Goal: Transaction & Acquisition: Purchase product/service

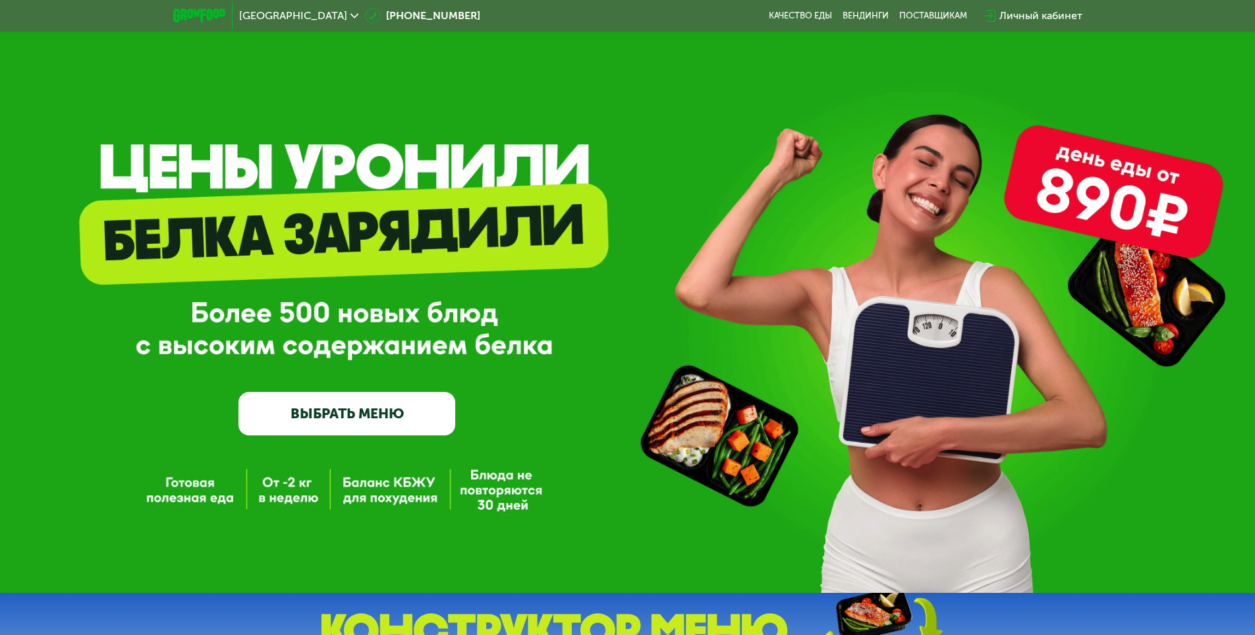
click at [351, 418] on link "ВЫБРАТЬ МЕНЮ" at bounding box center [347, 413] width 217 height 43
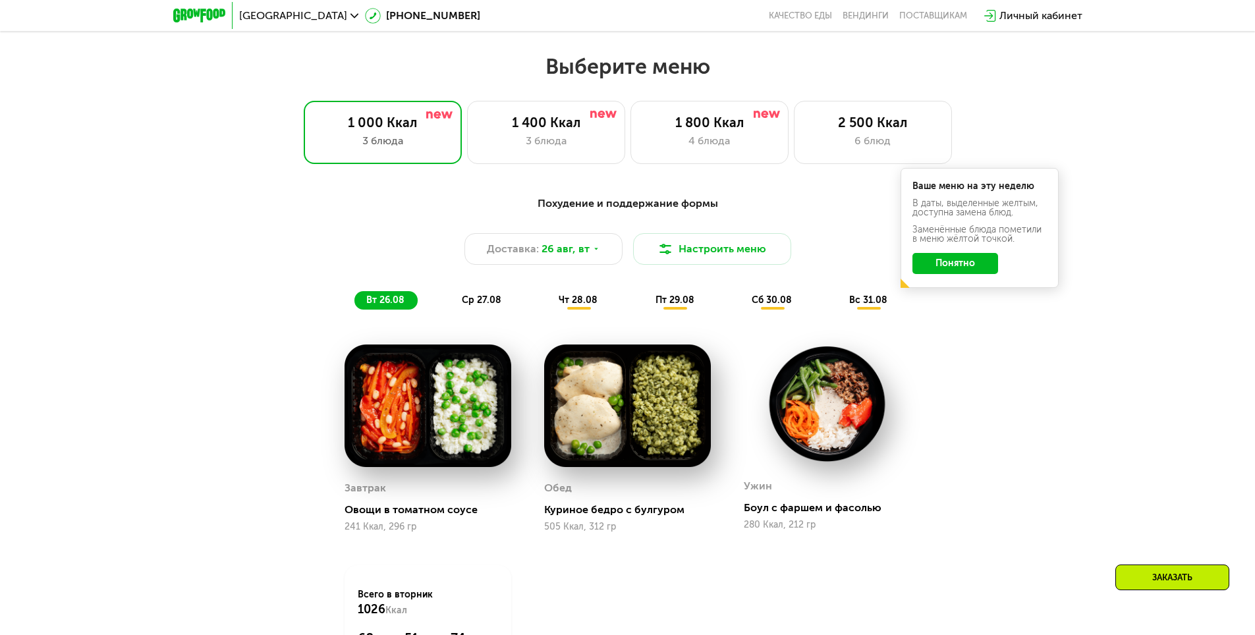
scroll to position [712, 0]
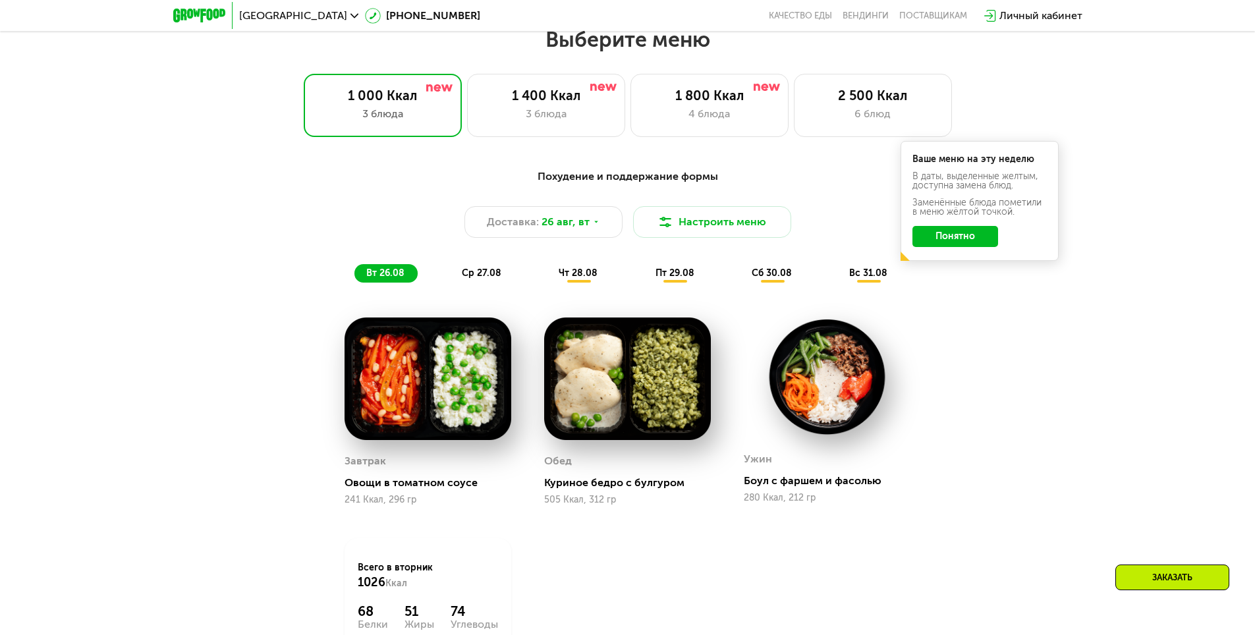
click at [952, 237] on button "Понятно" at bounding box center [956, 236] width 86 height 21
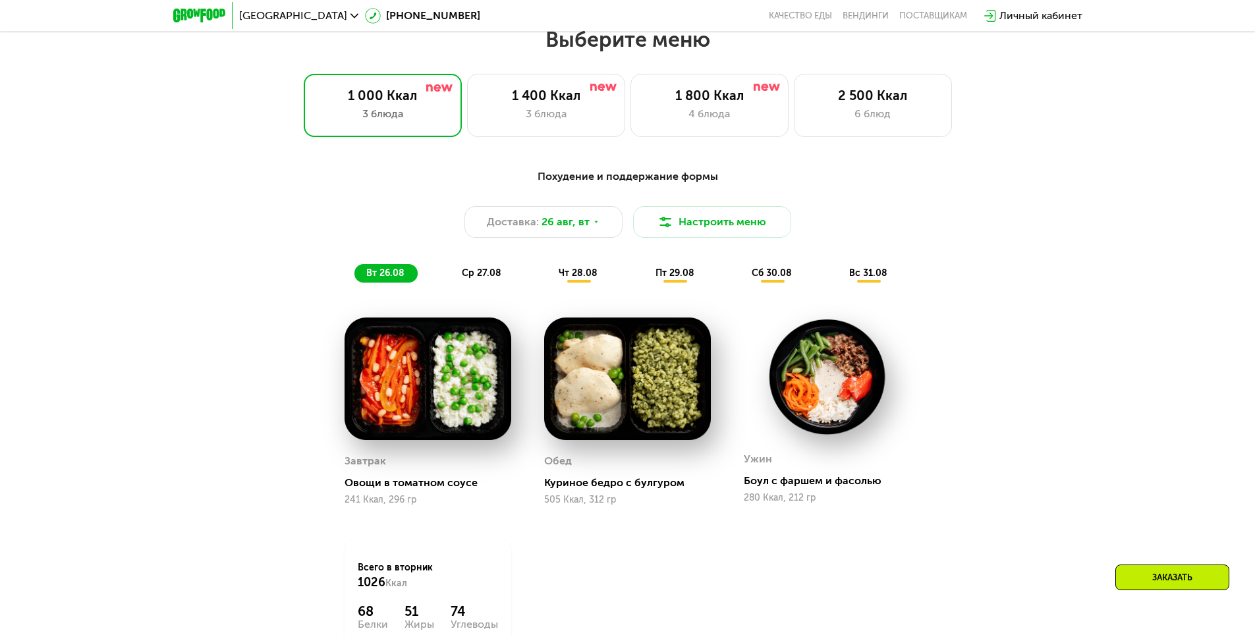
click at [1172, 575] on div "Заказать" at bounding box center [1173, 578] width 114 height 26
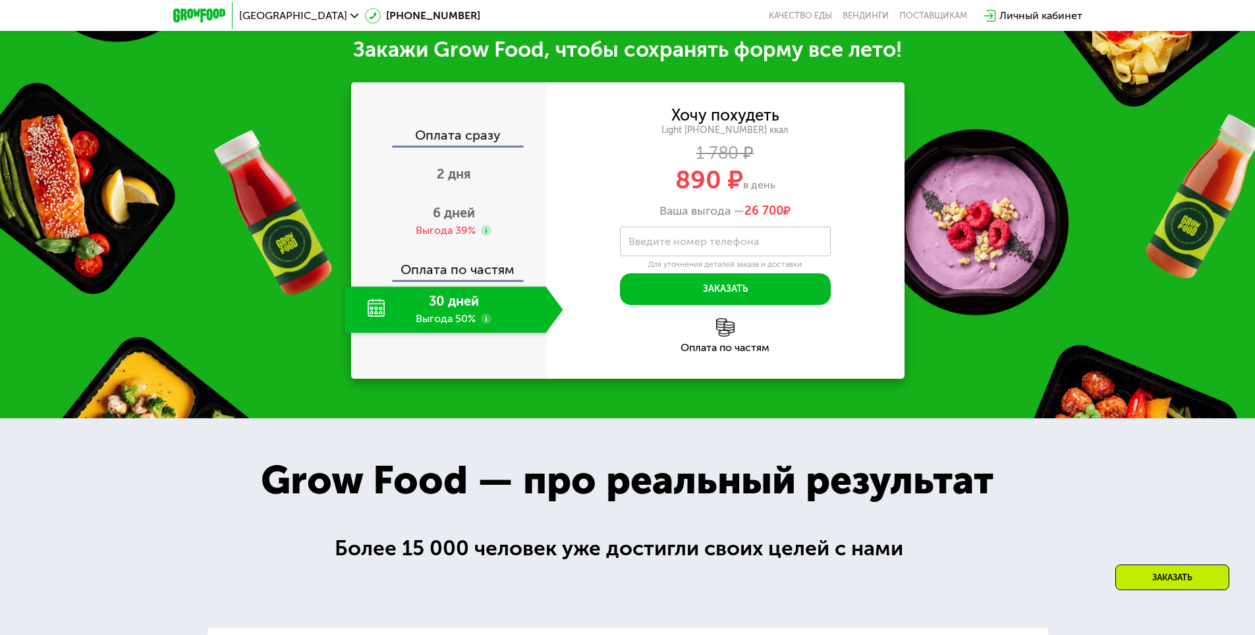
scroll to position [1457, 0]
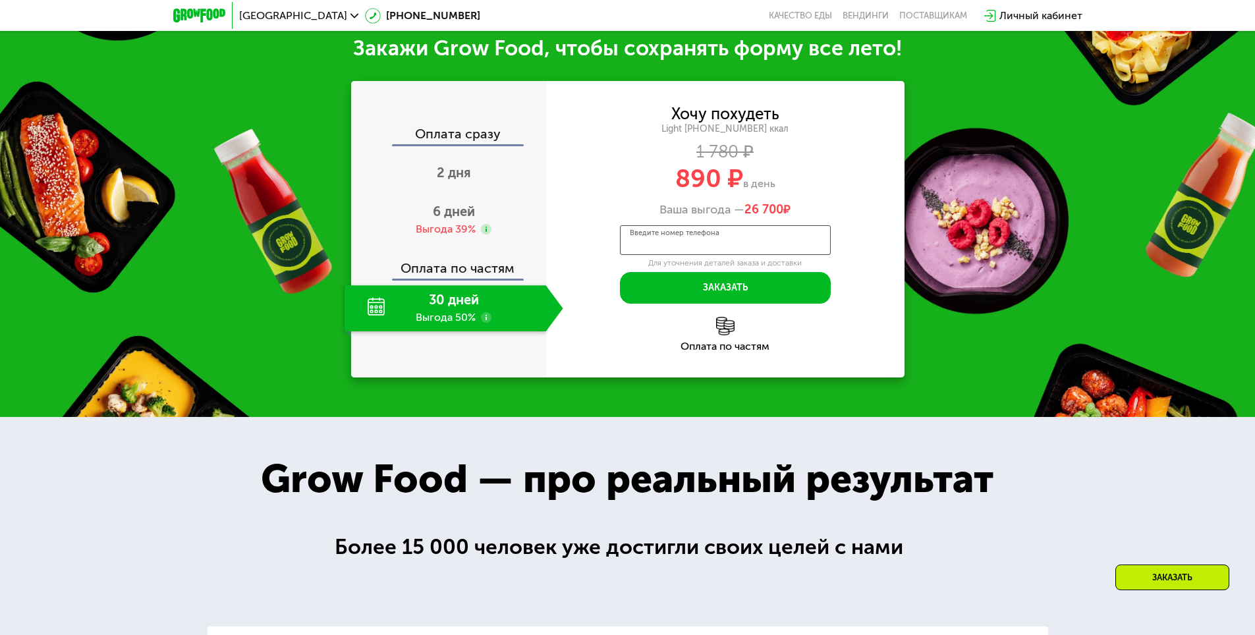
click at [716, 254] on input "Введите номер телефона" at bounding box center [725, 240] width 211 height 30
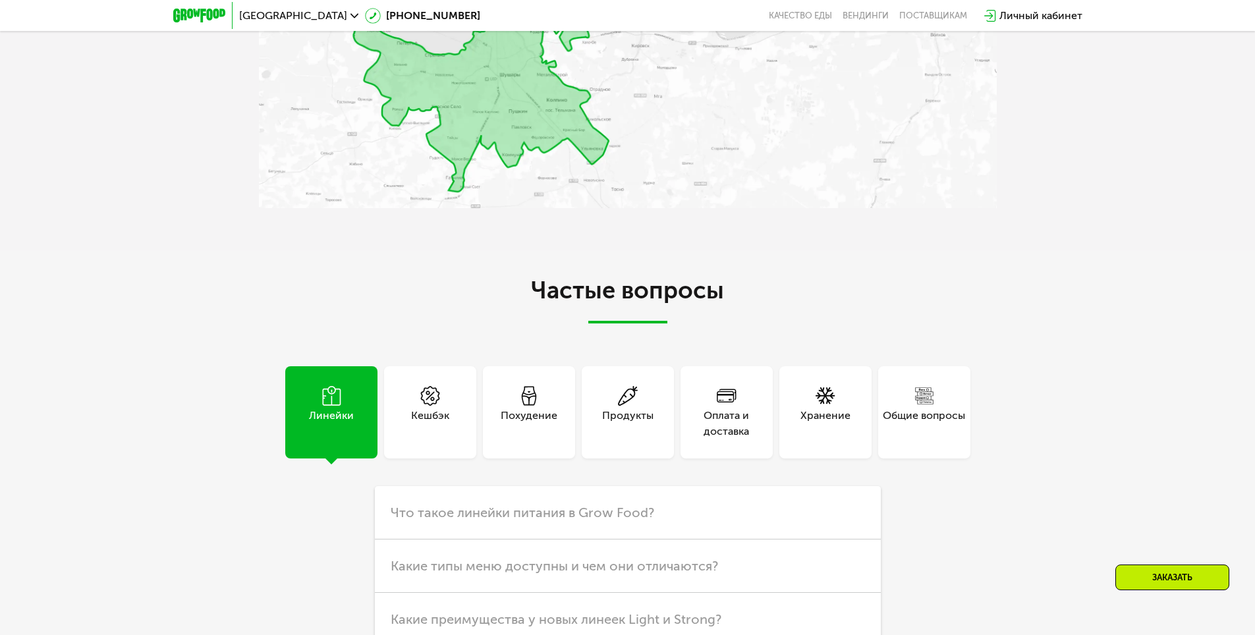
scroll to position [3500, 0]
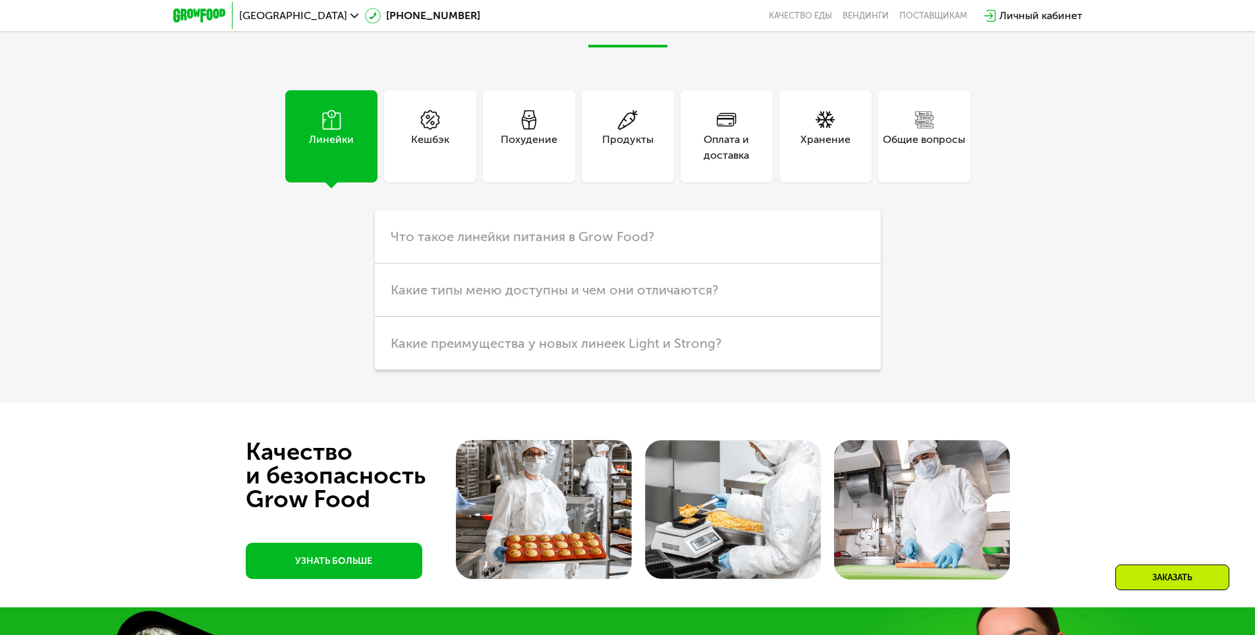
click at [410, 154] on div "Кешбэк" at bounding box center [430, 136] width 92 height 92
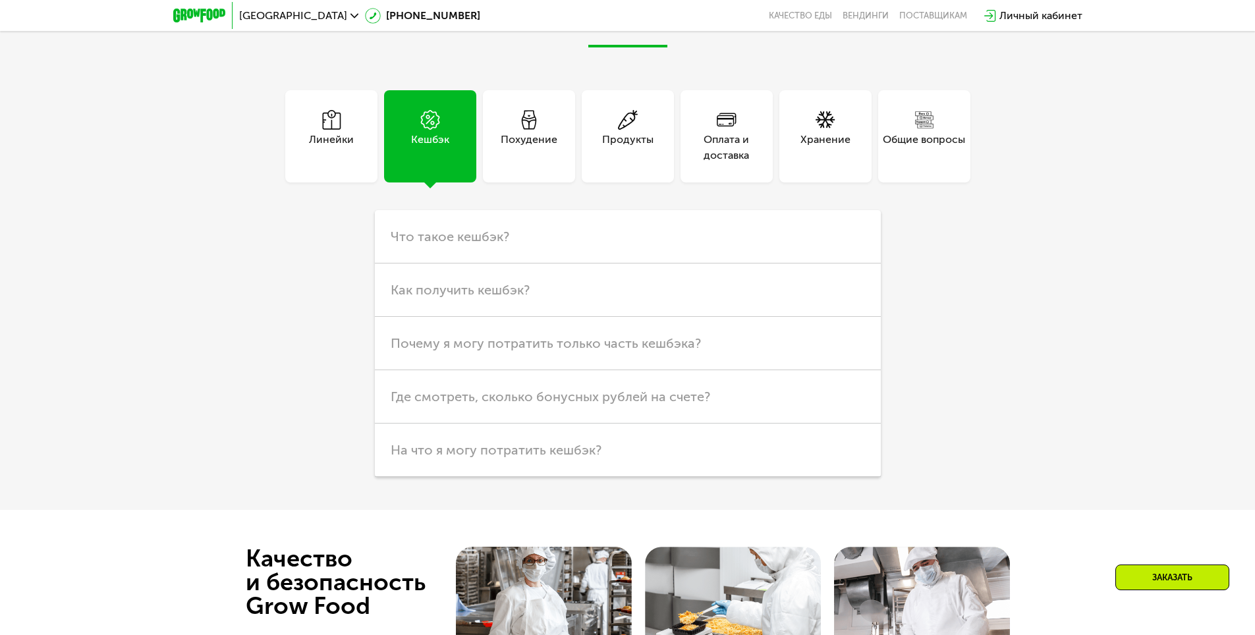
click at [917, 163] on div "Общие вопросы" at bounding box center [924, 136] width 92 height 92
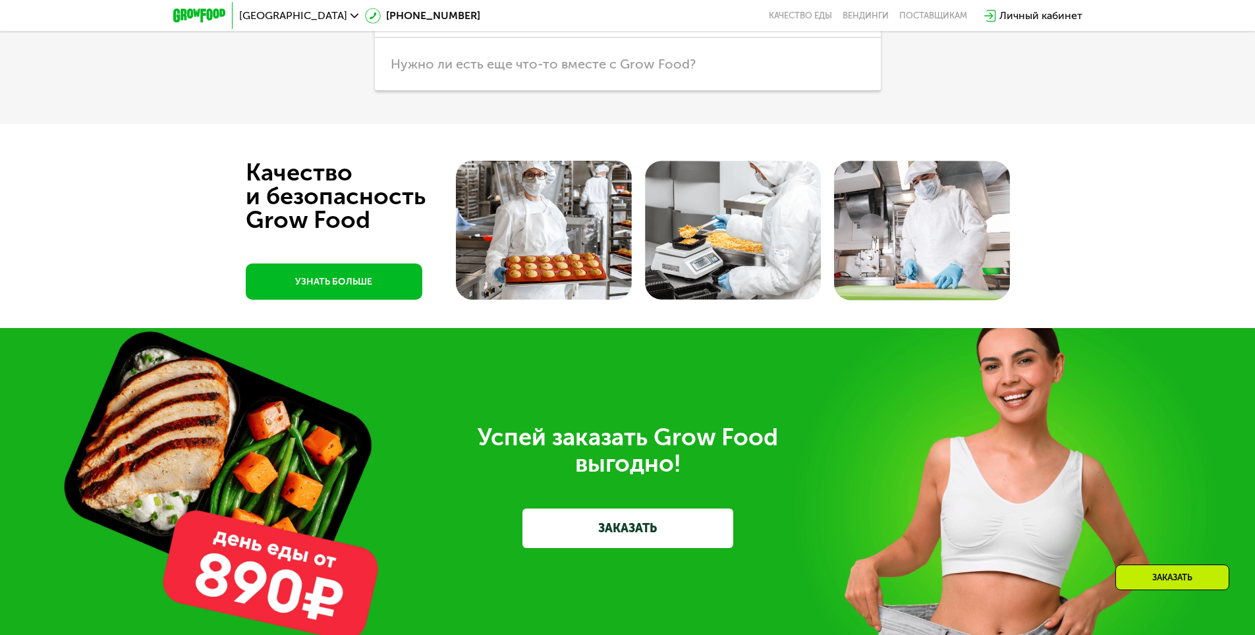
scroll to position [4158, 0]
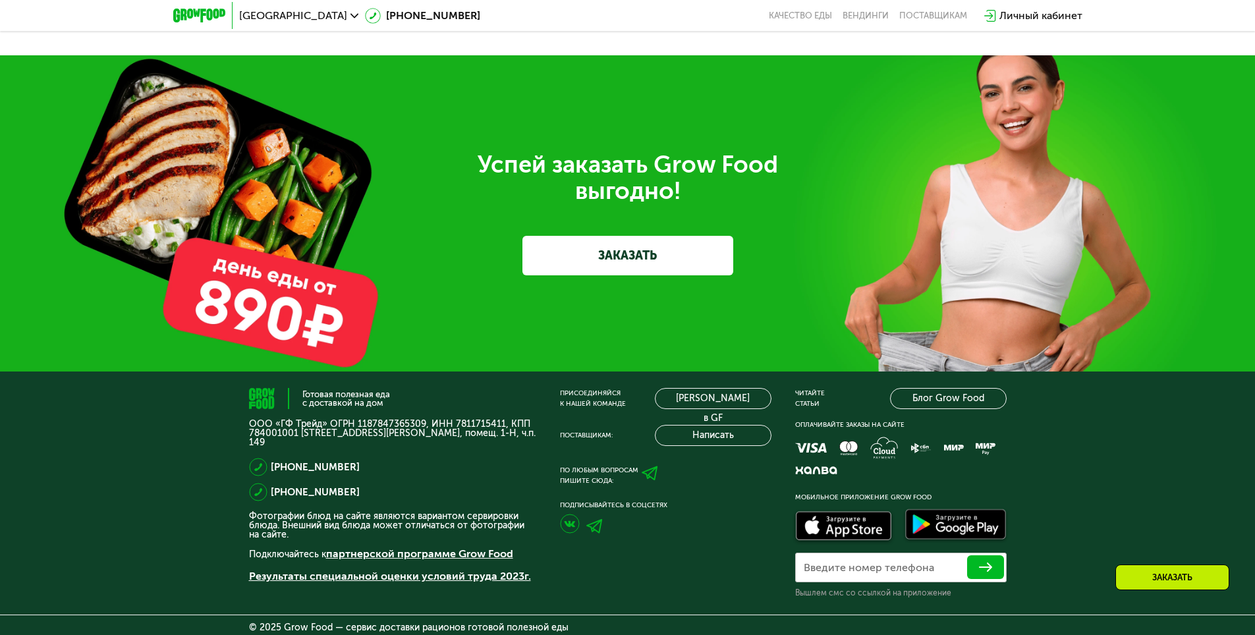
click at [652, 476] on use at bounding box center [650, 474] width 16 height 14
click at [167, 519] on div "Готовая полезная еда с доставкой на дом ООО «ГФ Трейд» ОГРН 1187847365309, ИНН …" at bounding box center [627, 531] width 1255 height 319
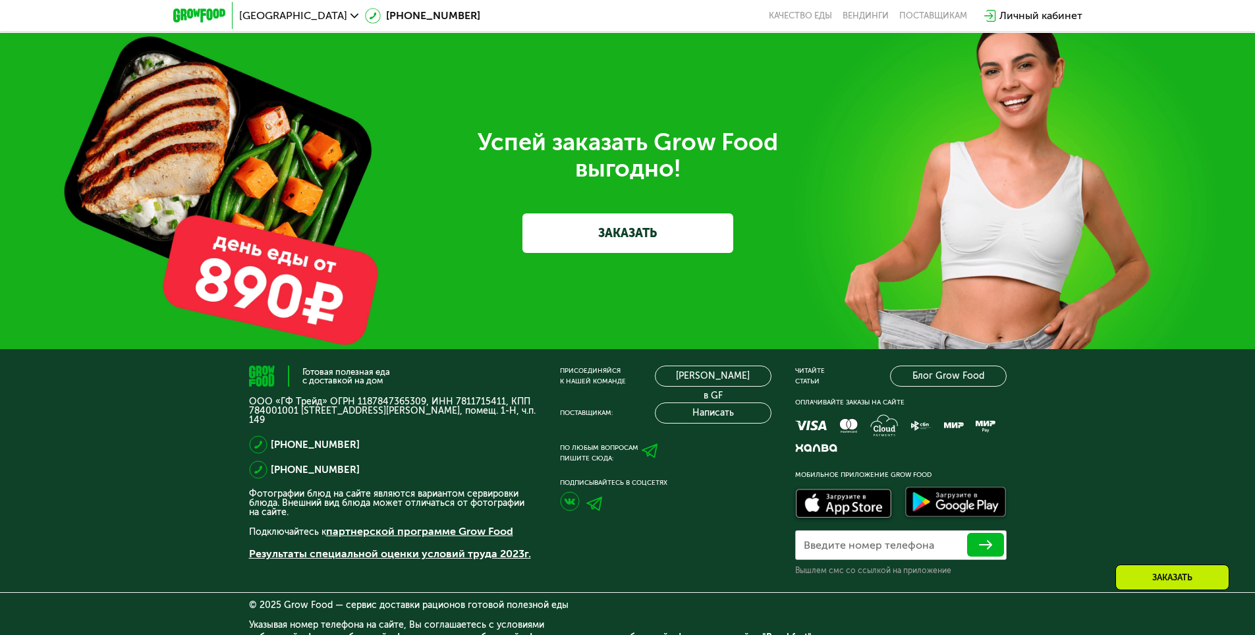
scroll to position [4218, 0]
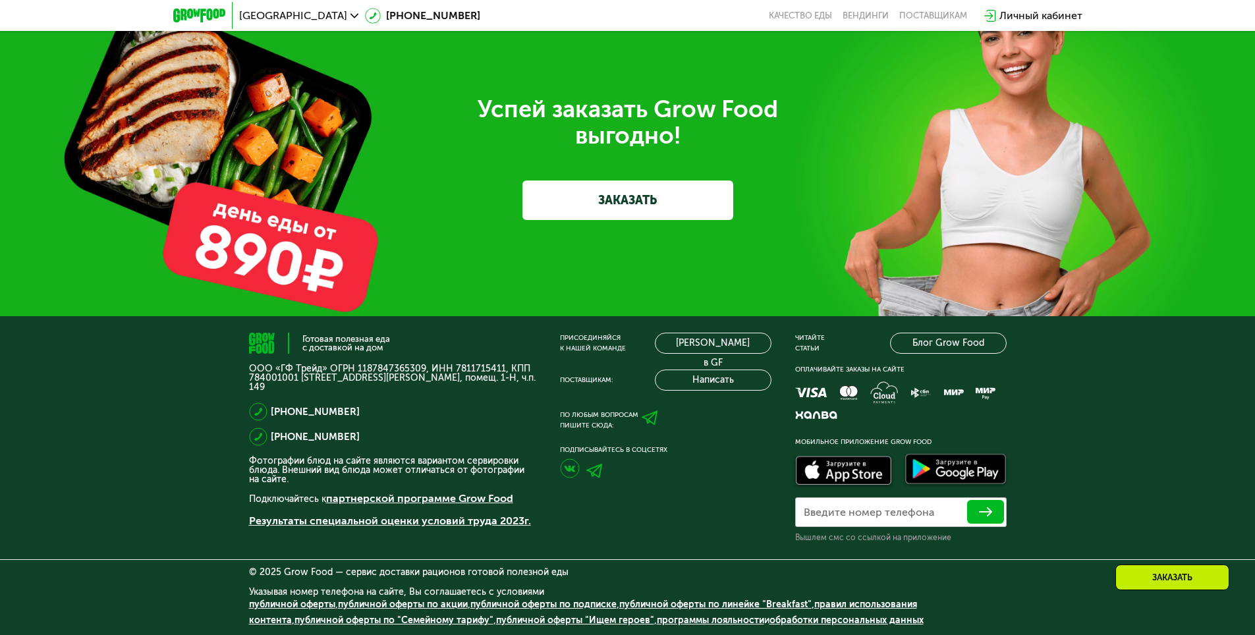
click at [144, 412] on div "Готовая полезная еда с доставкой на дом ООО «ГФ Трейд» ОГРН 1187847365309, ИНН …" at bounding box center [627, 475] width 1255 height 319
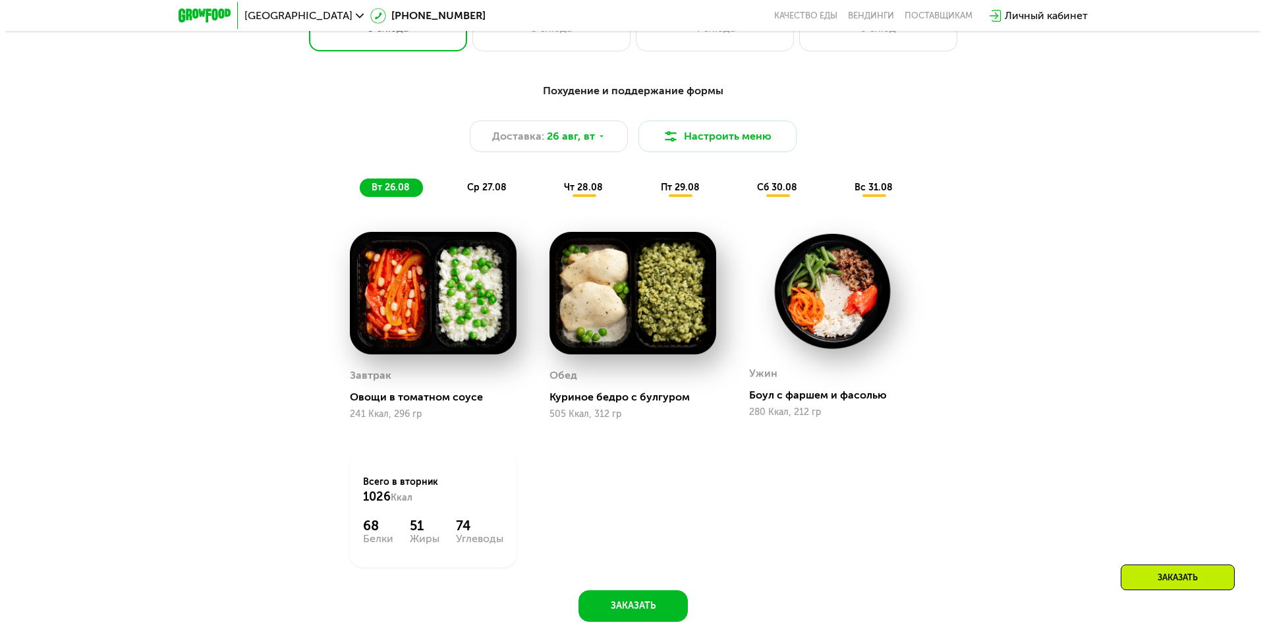
scroll to position [792, 0]
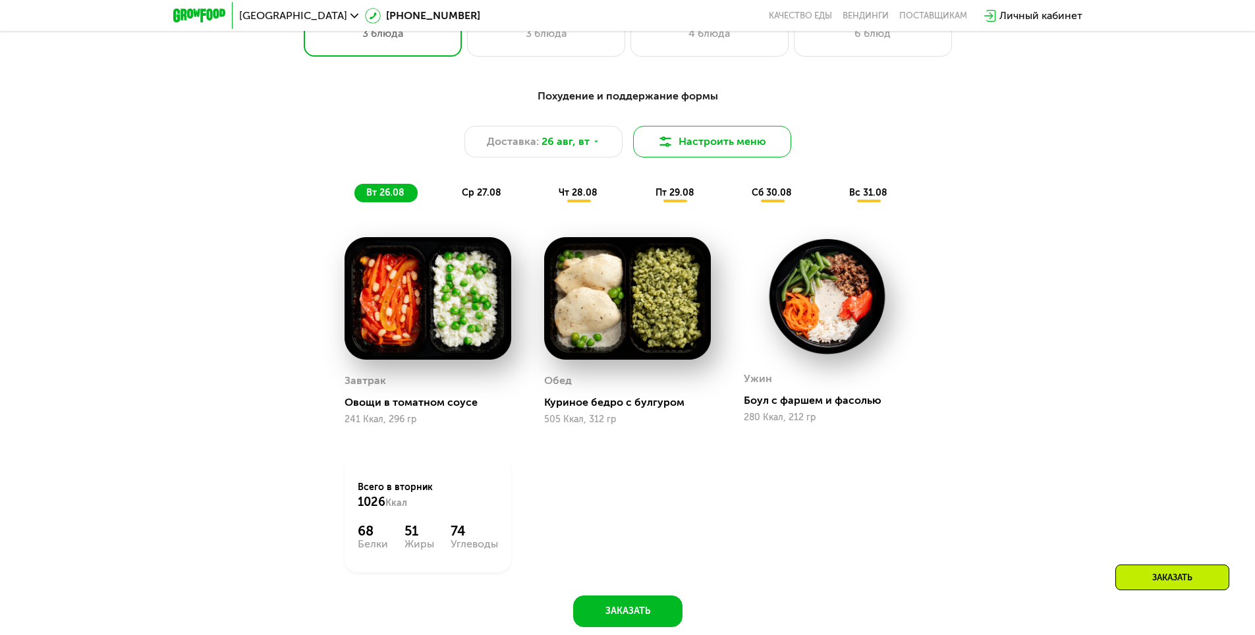
click at [667, 150] on img at bounding box center [666, 142] width 16 height 16
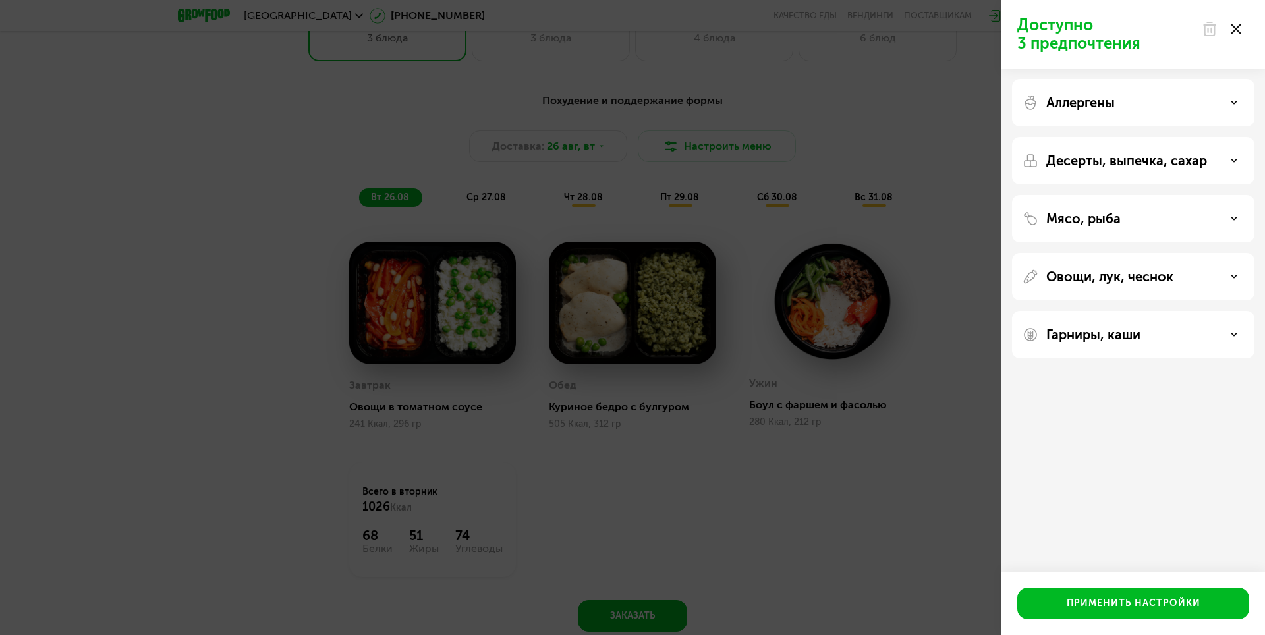
click at [1150, 137] on div "Аллергены" at bounding box center [1133, 160] width 242 height 47
click at [1241, 107] on div "Аллергены" at bounding box center [1133, 103] width 221 height 16
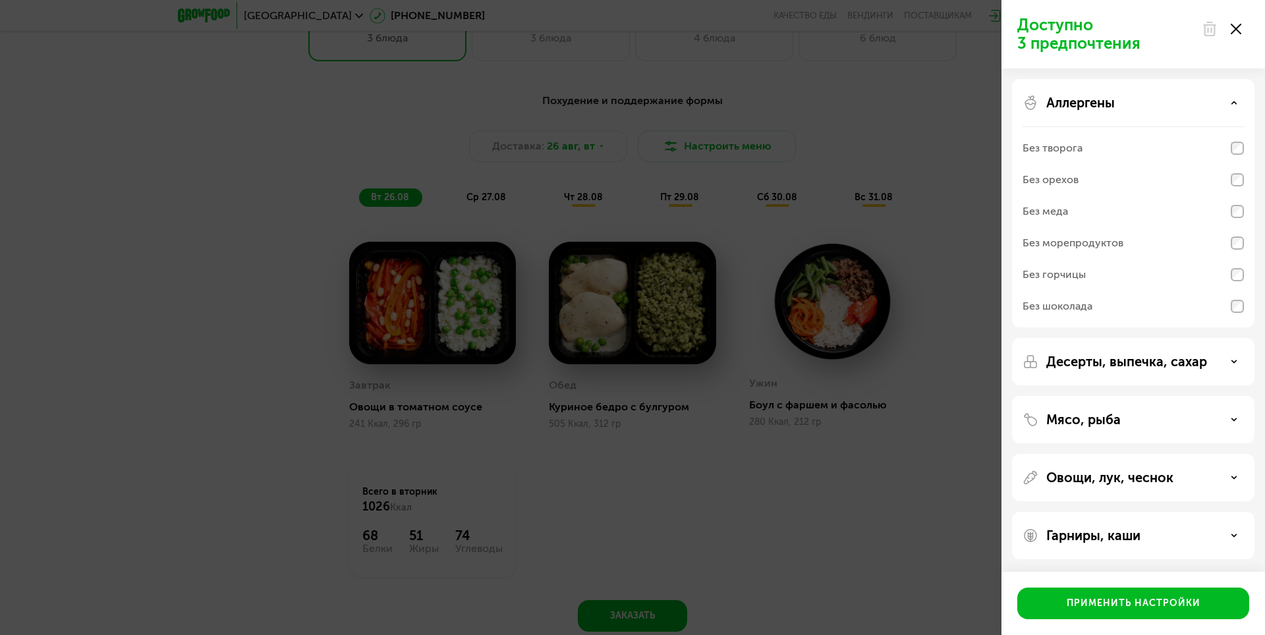
click at [1242, 365] on div "Десерты, выпечка, сахар" at bounding box center [1133, 362] width 221 height 16
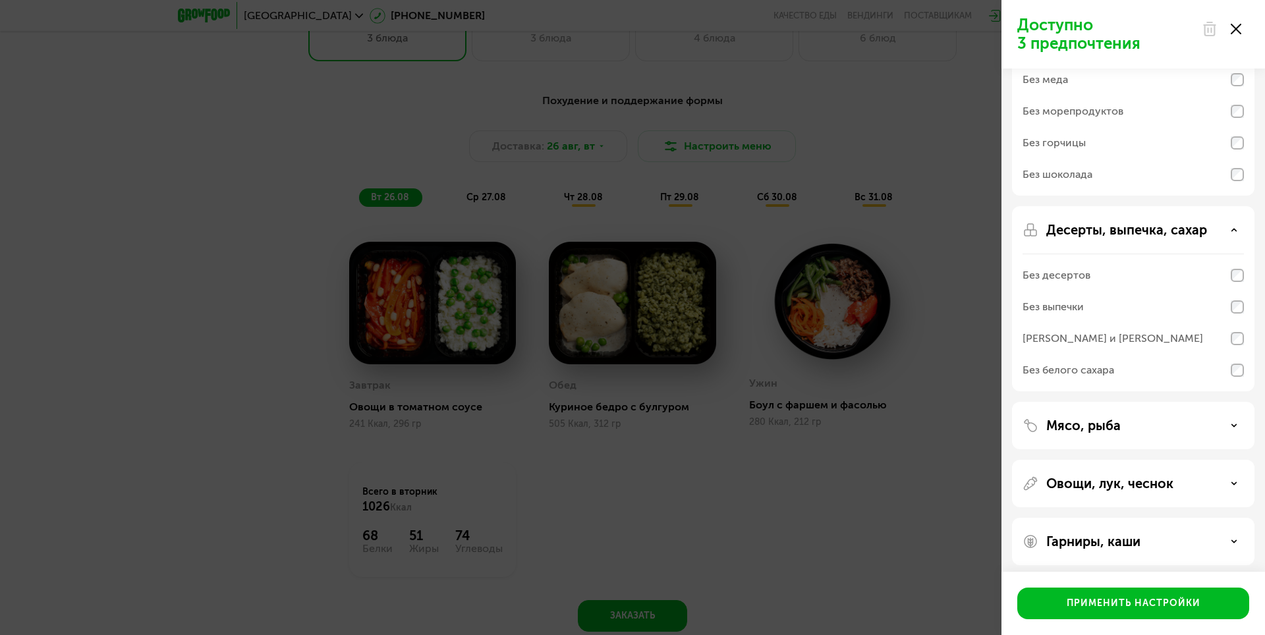
click at [1230, 460] on div "Мясо, рыба" at bounding box center [1133, 483] width 242 height 47
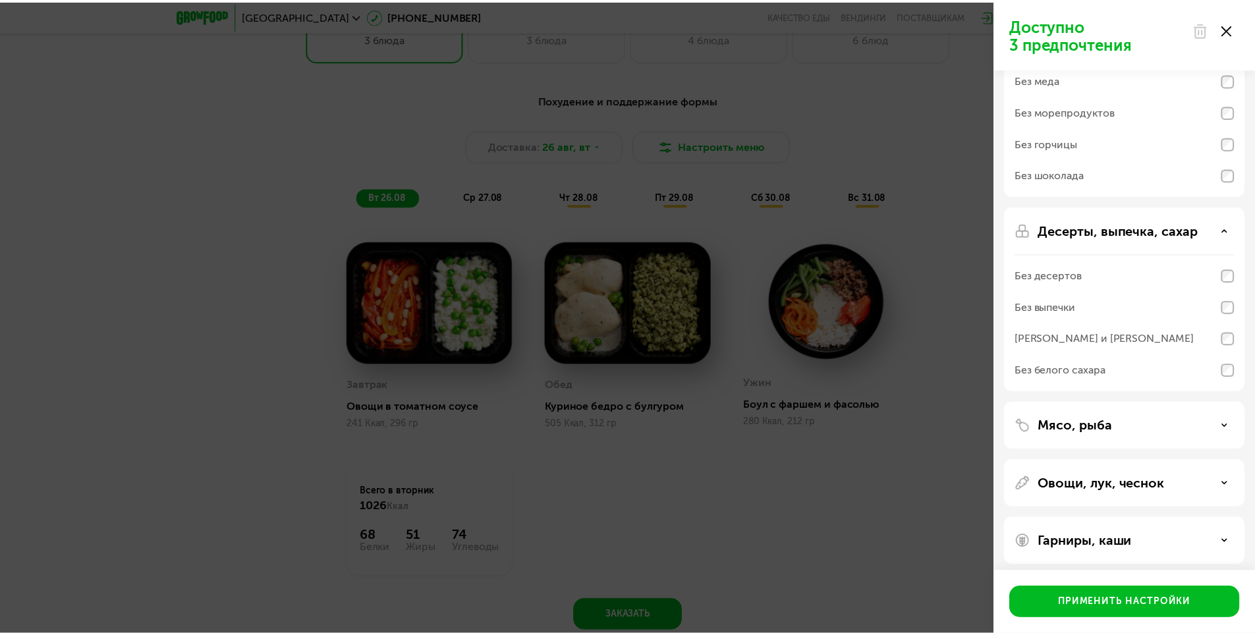
scroll to position [138, 0]
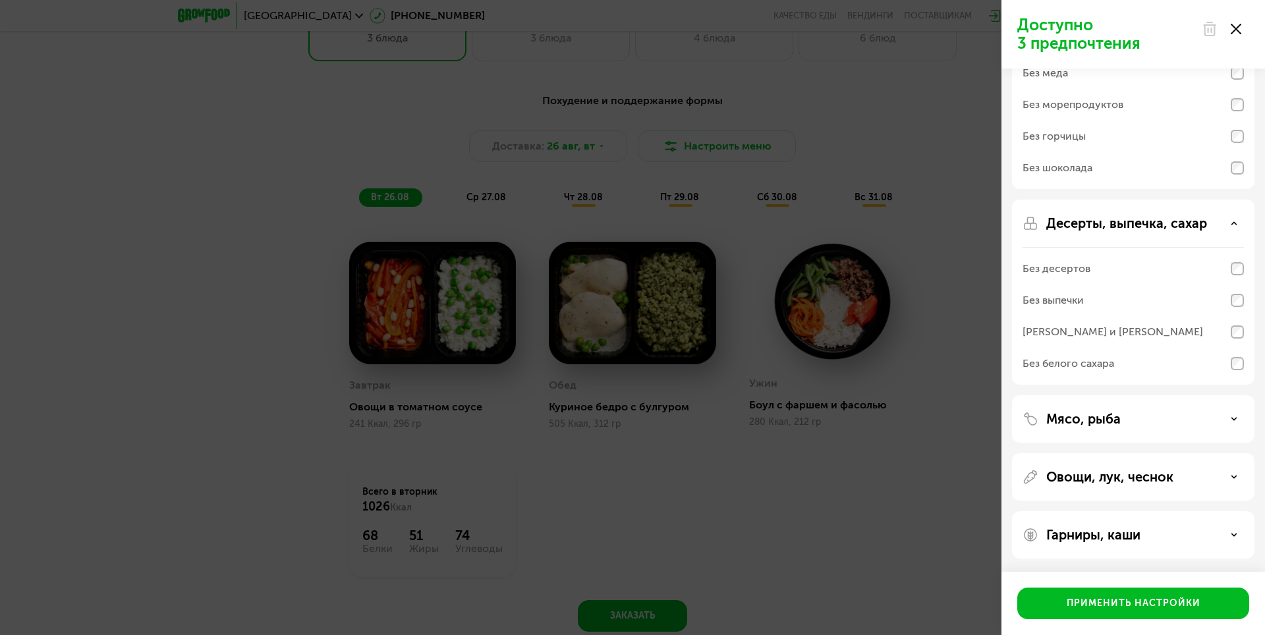
click at [934, 517] on div "Доступно 3 предпочтения Аллергены Без творога Без орехов Без меда Без морепроду…" at bounding box center [632, 317] width 1265 height 635
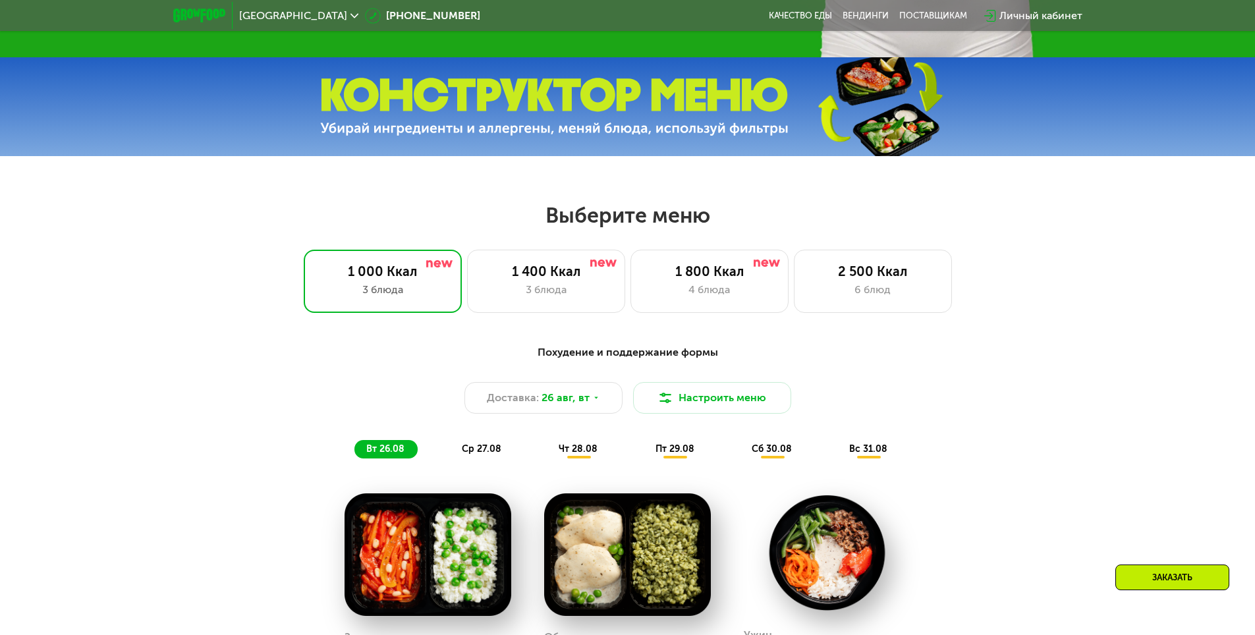
scroll to position [528, 0]
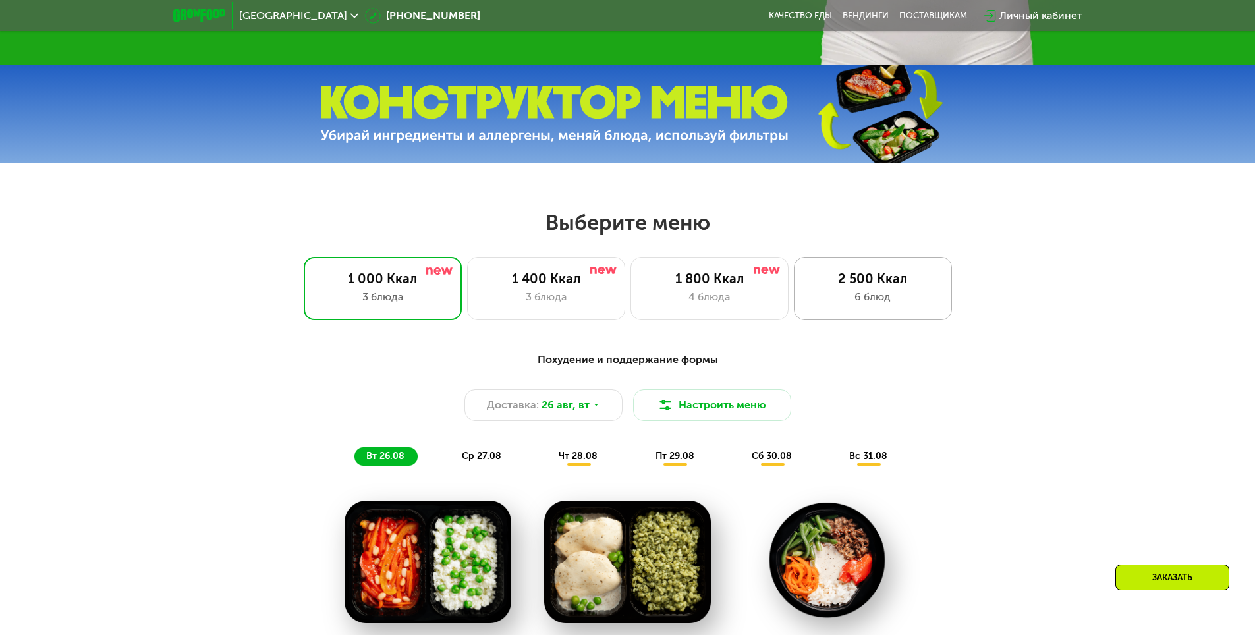
click at [870, 281] on div "2 500 Ккал" at bounding box center [873, 279] width 130 height 16
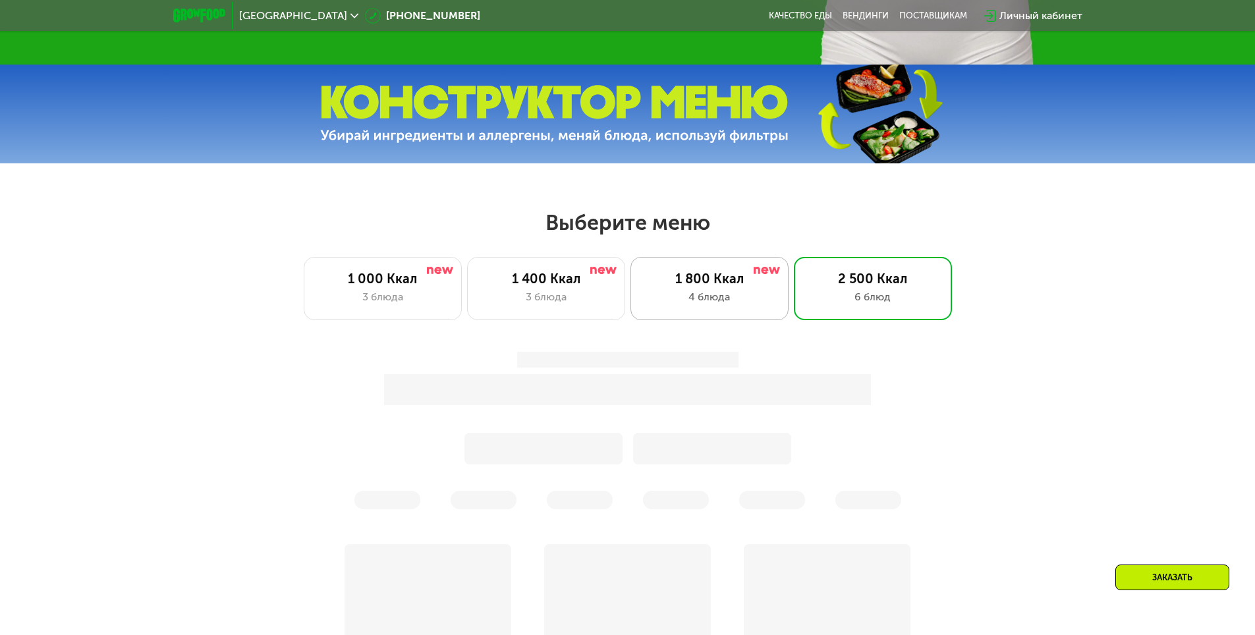
click at [794, 292] on div "1 800 Ккал 4 блюда" at bounding box center [873, 288] width 158 height 63
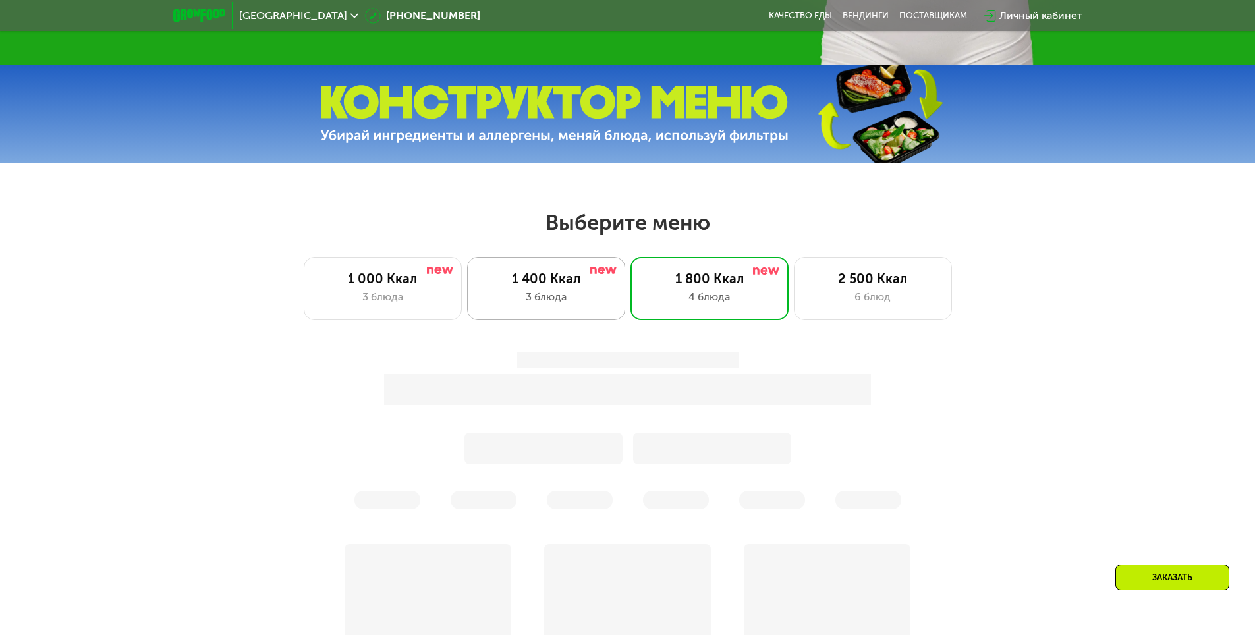
click at [524, 295] on div "3 блюда" at bounding box center [546, 297] width 130 height 16
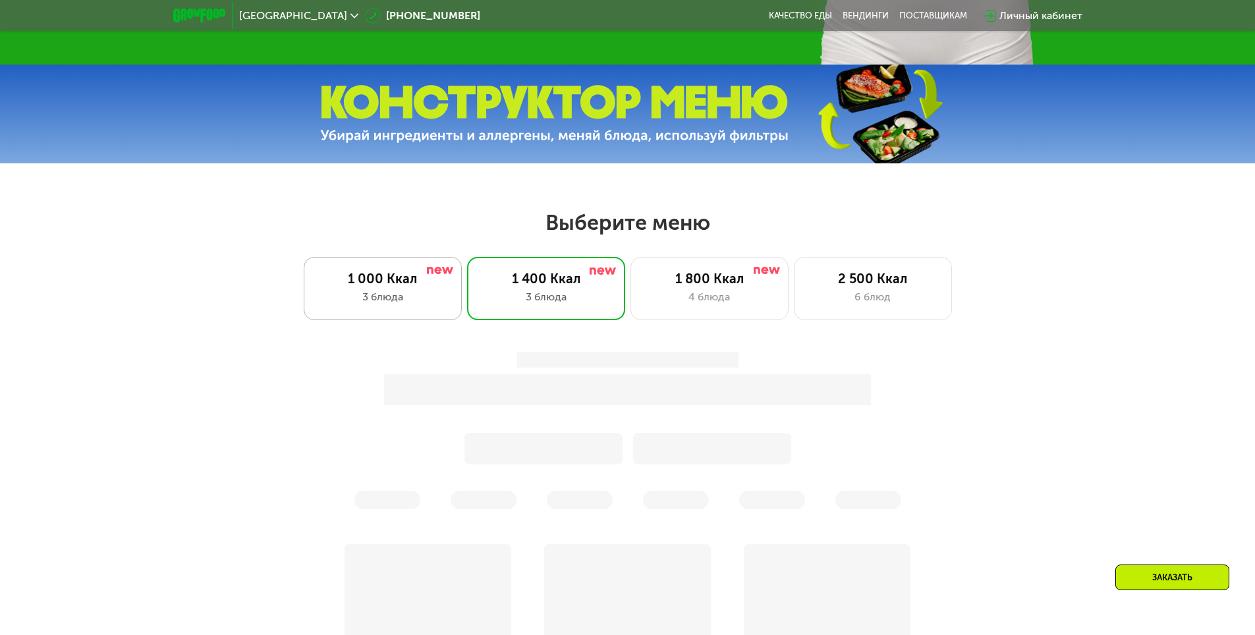
click at [411, 302] on div "3 блюда" at bounding box center [383, 297] width 130 height 16
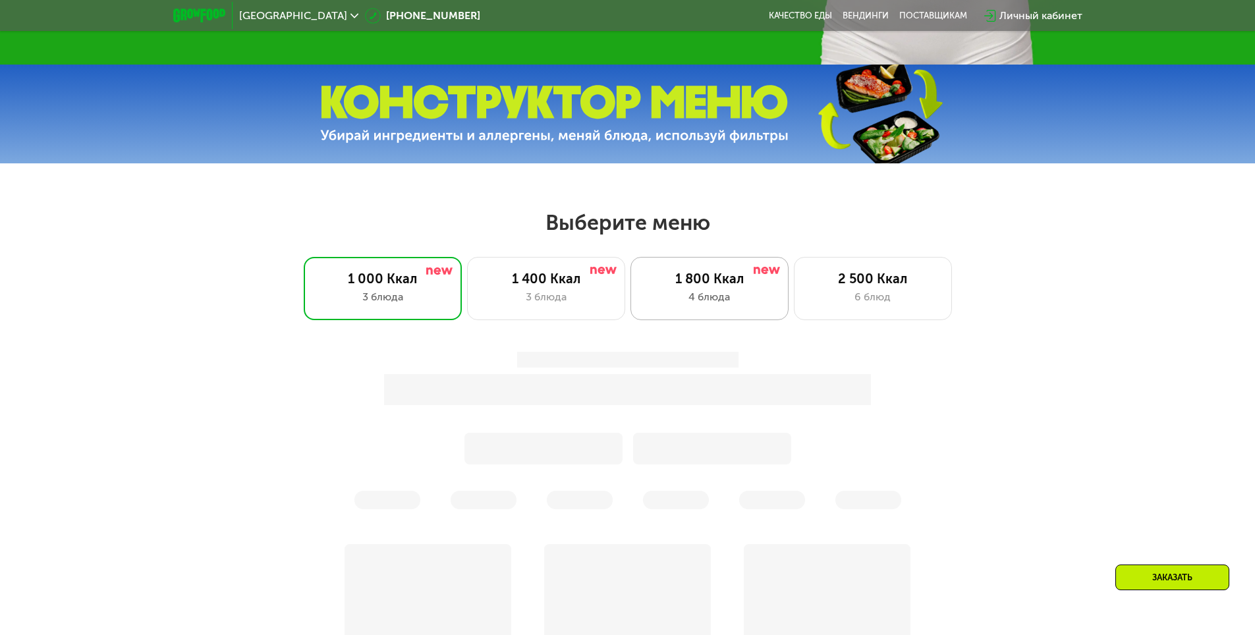
click at [720, 303] on div "4 блюда" at bounding box center [709, 297] width 130 height 16
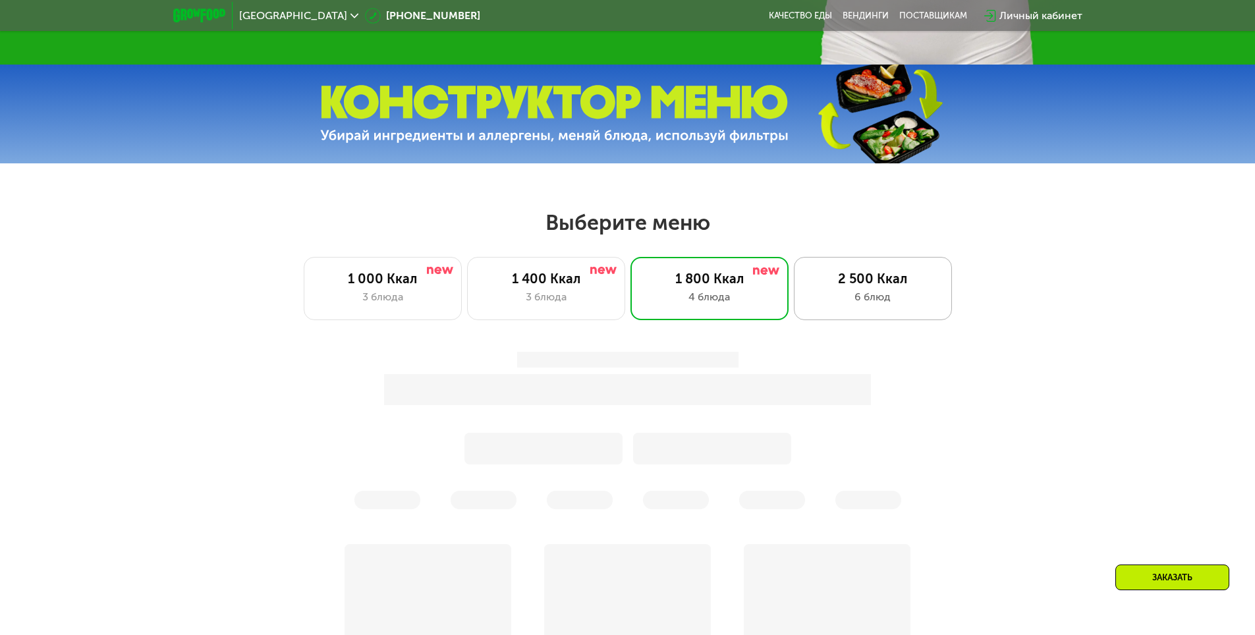
click at [858, 299] on div "6 блюд" at bounding box center [873, 297] width 130 height 16
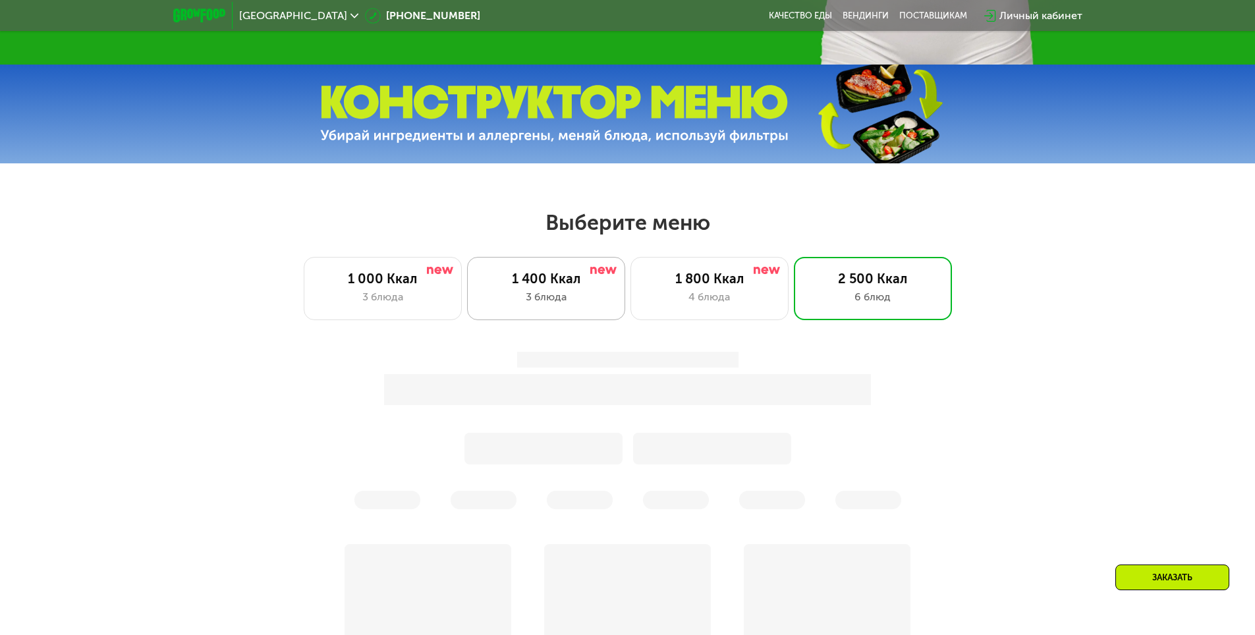
click at [506, 293] on div "3 блюда" at bounding box center [546, 297] width 130 height 16
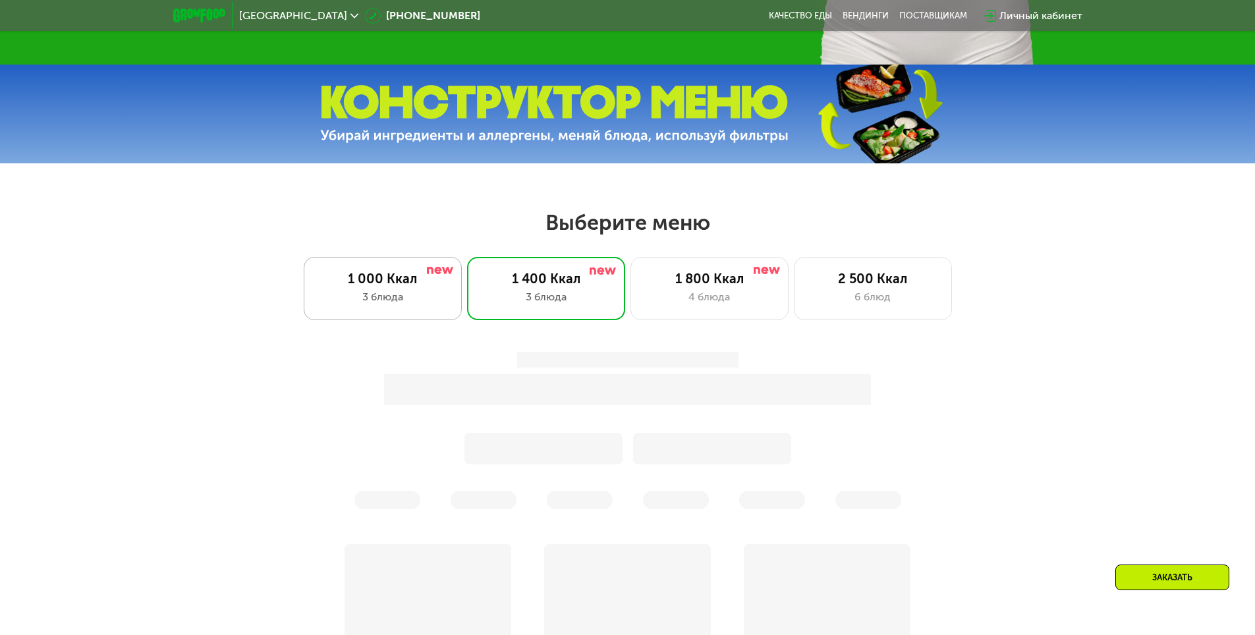
click at [384, 295] on div "3 блюда" at bounding box center [383, 297] width 130 height 16
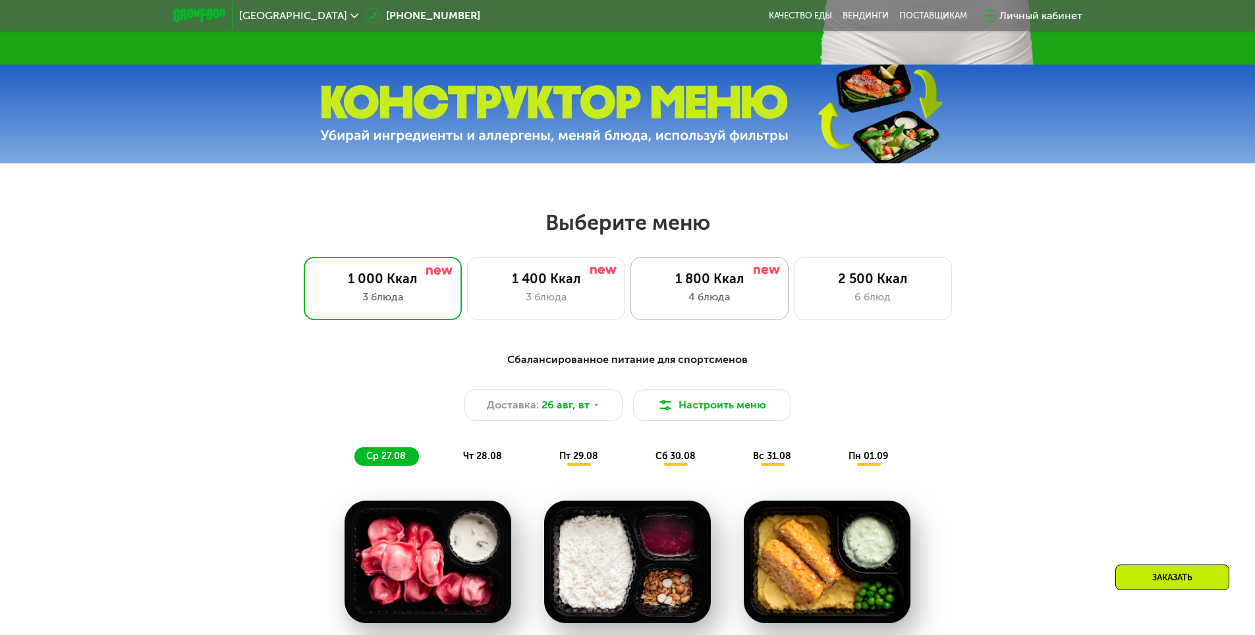
click at [696, 298] on div "4 блюда" at bounding box center [709, 297] width 130 height 16
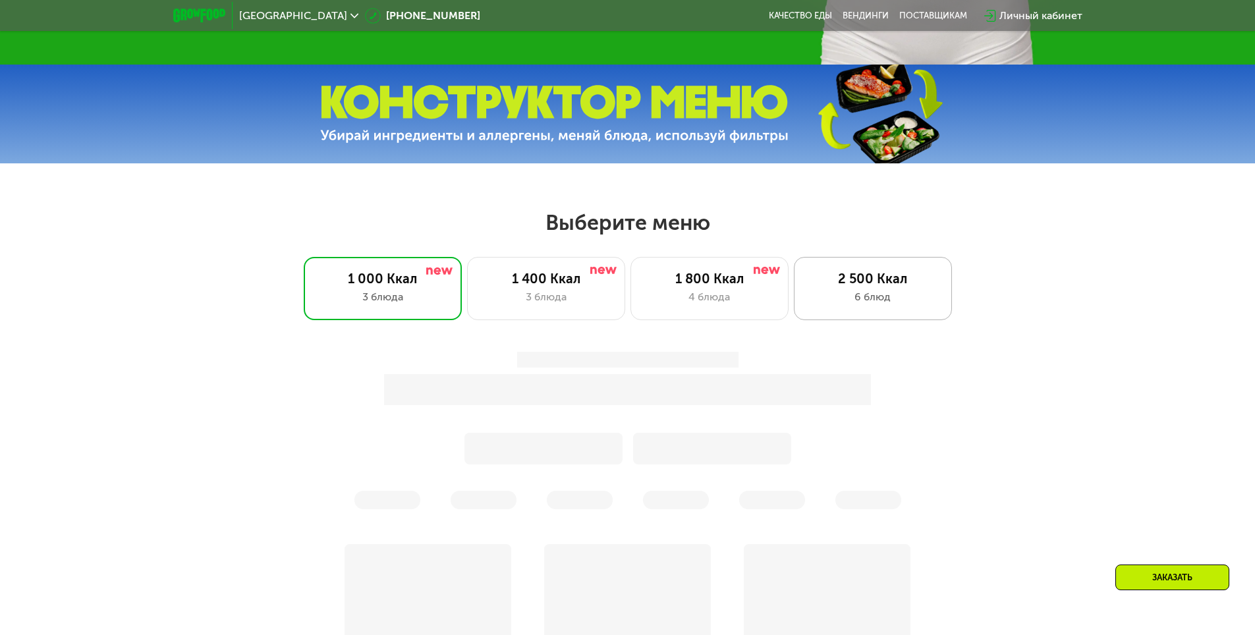
click at [853, 296] on div "6 блюд" at bounding box center [873, 297] width 130 height 16
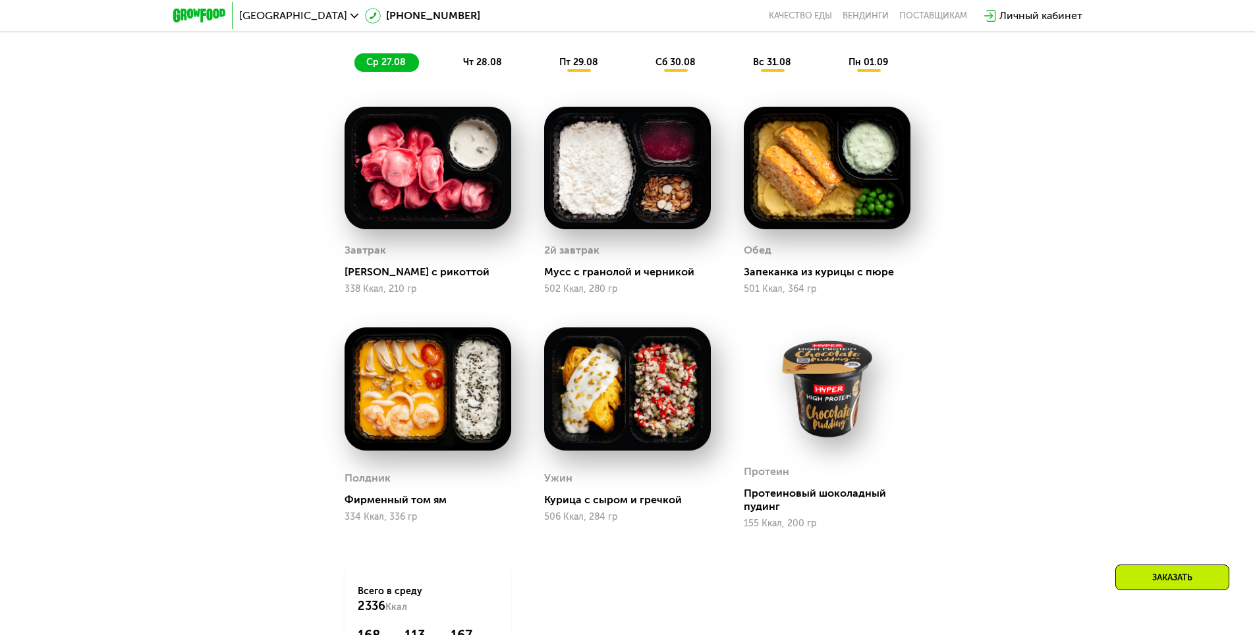
scroll to position [924, 0]
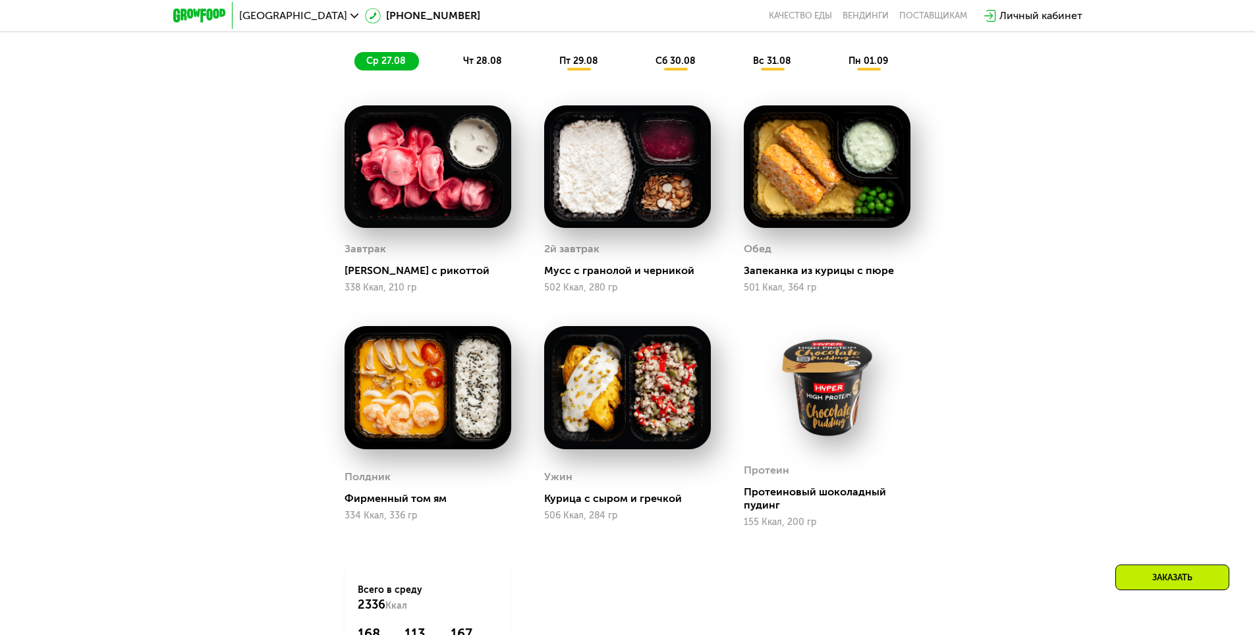
click at [184, 445] on div "Сбалансированное питание для спортсменов Доставка: [DATE] Настроить меню ср 27.…" at bounding box center [627, 350] width 1255 height 825
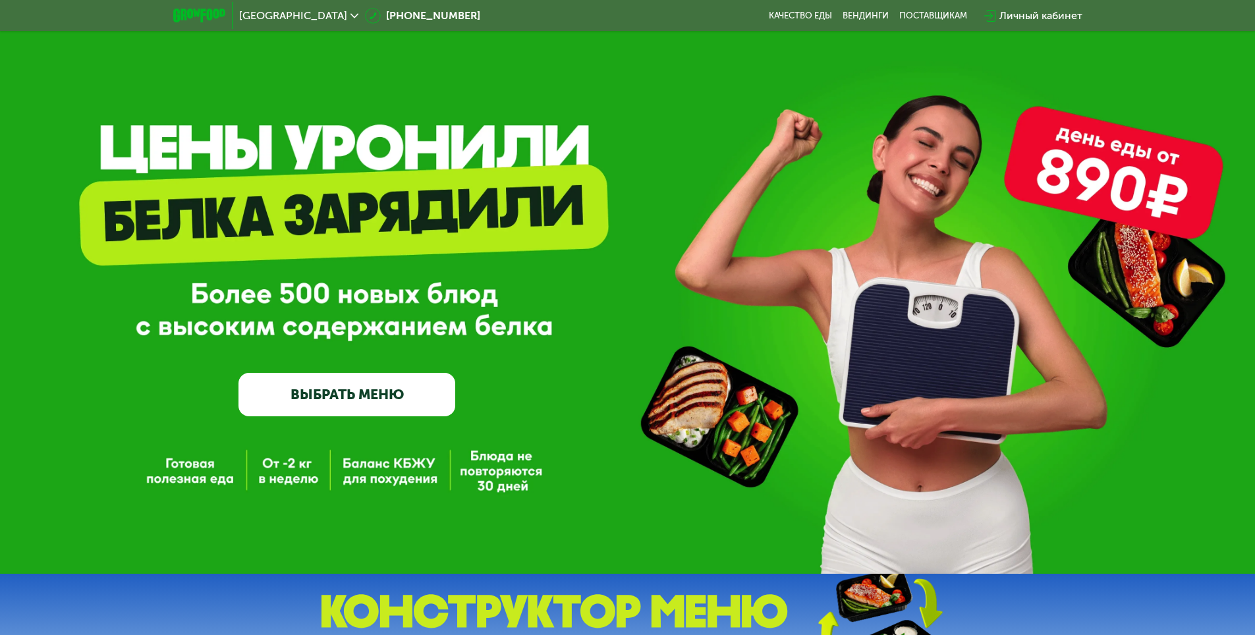
scroll to position [0, 0]
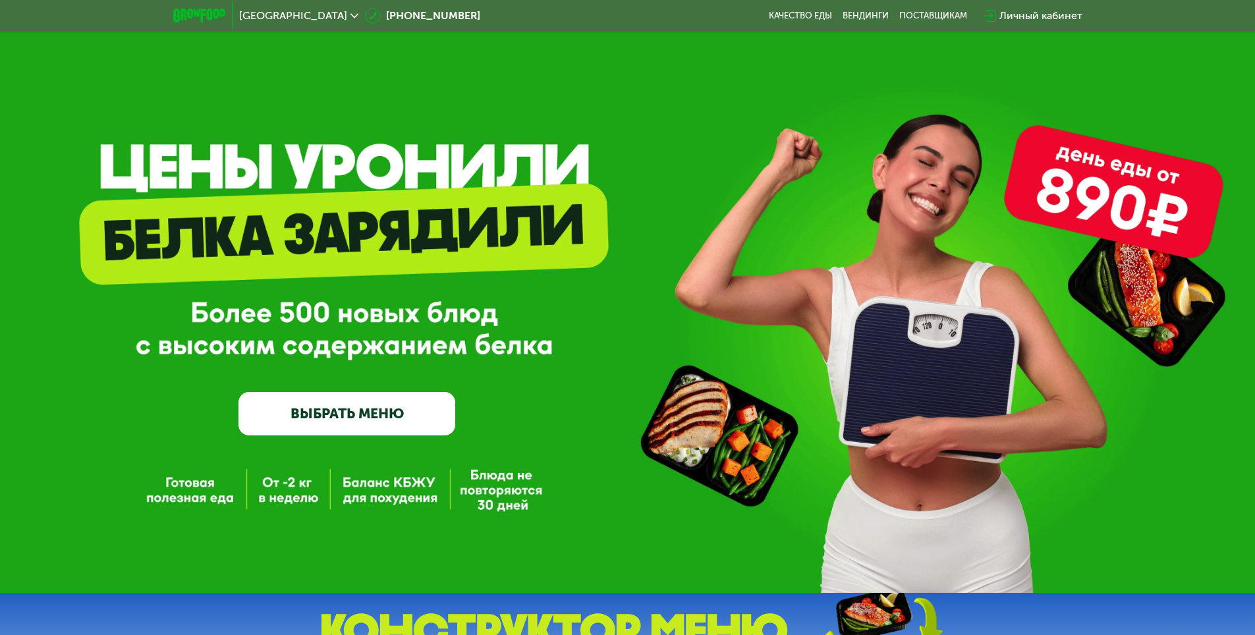
drag, startPoint x: 572, startPoint y: 437, endPoint x: 635, endPoint y: 447, distance: 64.0
click at [572, 436] on div "GrowFood — доставка правильного питания ВЫБРАТЬ МЕНЮ" at bounding box center [627, 317] width 1255 height 235
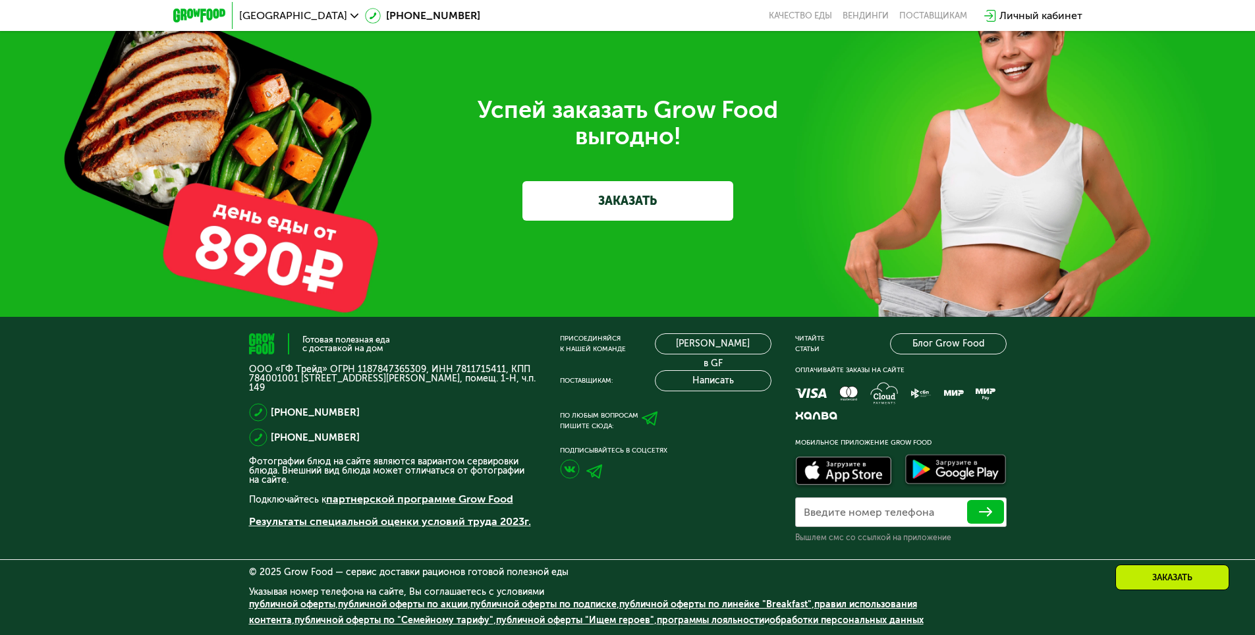
scroll to position [4452, 0]
click at [593, 473] on img at bounding box center [594, 472] width 16 height 14
click at [921, 297] on div "Успей заказать Grow Food выгодно! ЗАКАЗАТЬ" at bounding box center [627, 159] width 1255 height 316
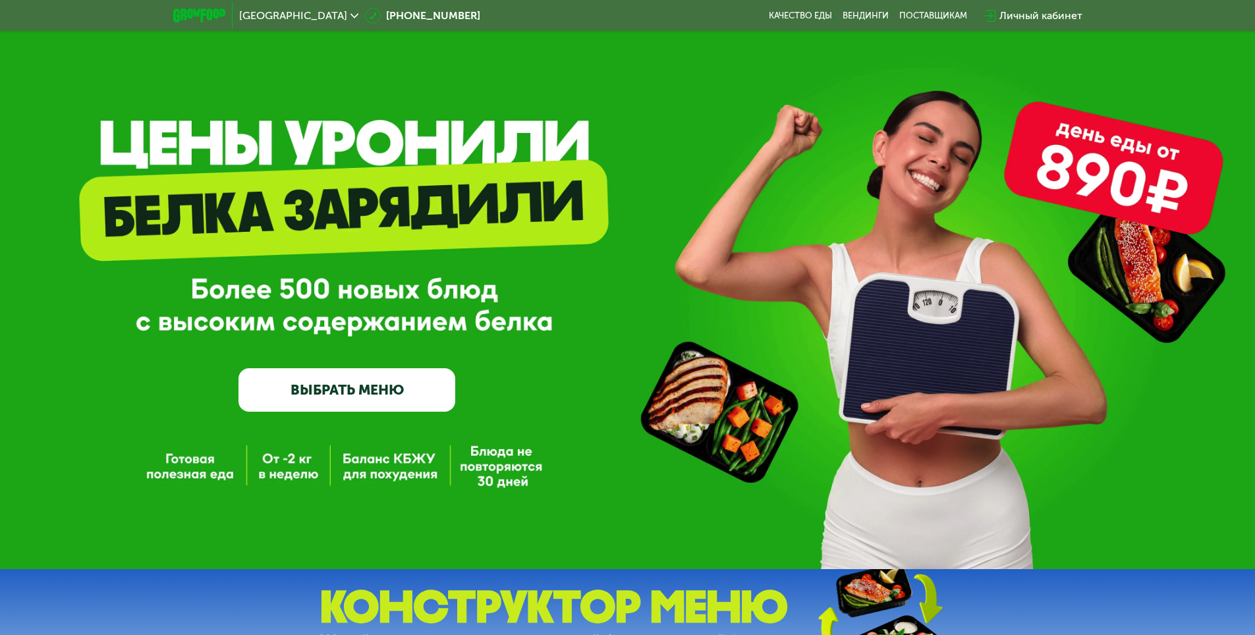
scroll to position [0, 0]
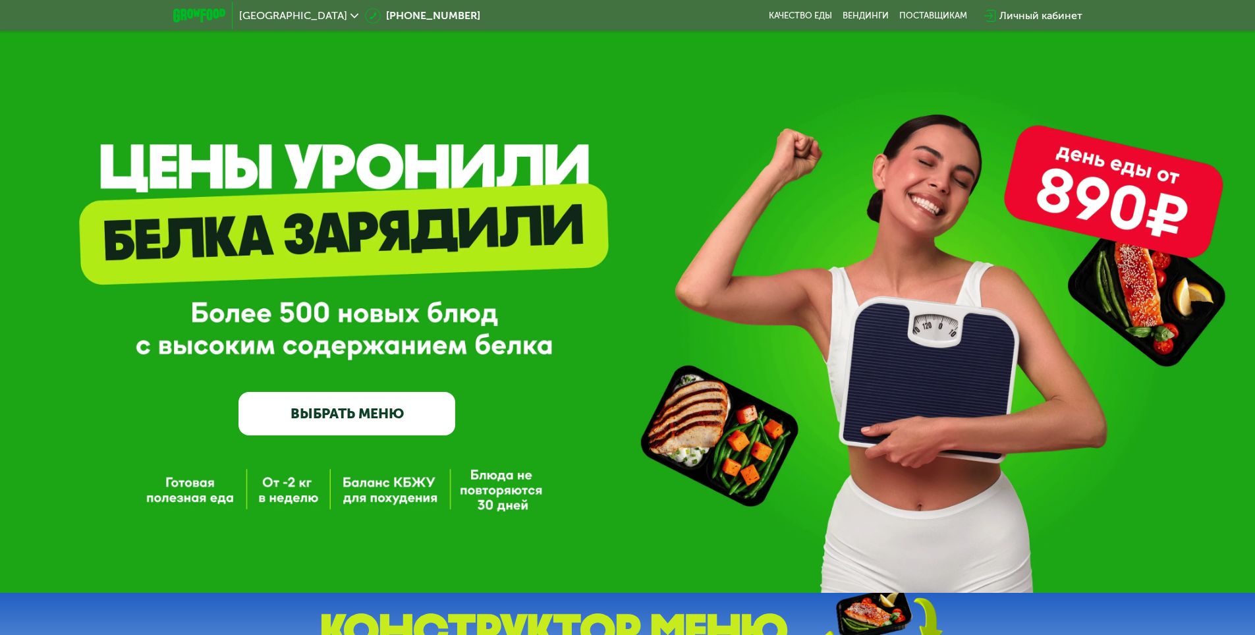
drag, startPoint x: 456, startPoint y: 472, endPoint x: 556, endPoint y: 524, distance: 112.6
click at [556, 524] on div "GrowFood — доставка правильного питания ВЫБРАТЬ МЕНЮ" at bounding box center [627, 296] width 1255 height 593
click at [818, 21] on link "Качество еды" at bounding box center [800, 16] width 63 height 11
